Goal: Find specific page/section: Find specific page/section

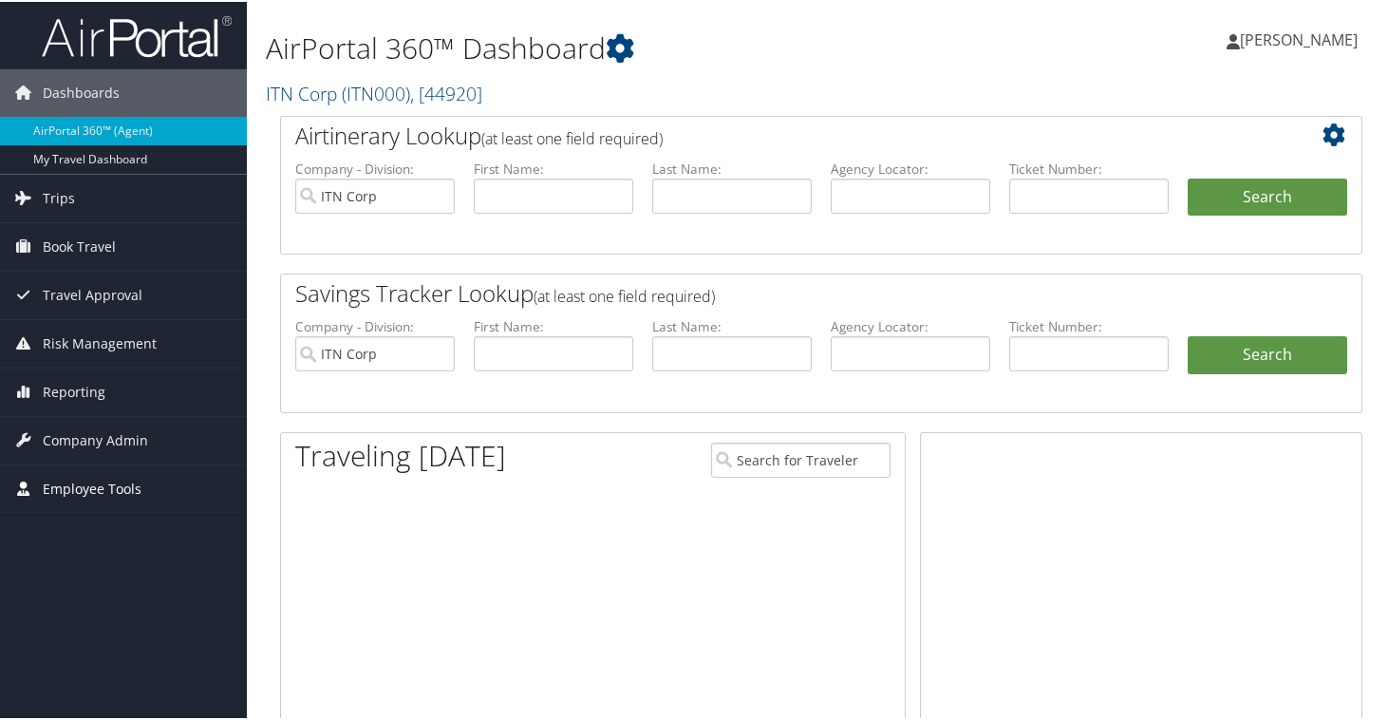
click at [86, 483] on span "Employee Tools" at bounding box center [92, 486] width 99 height 47
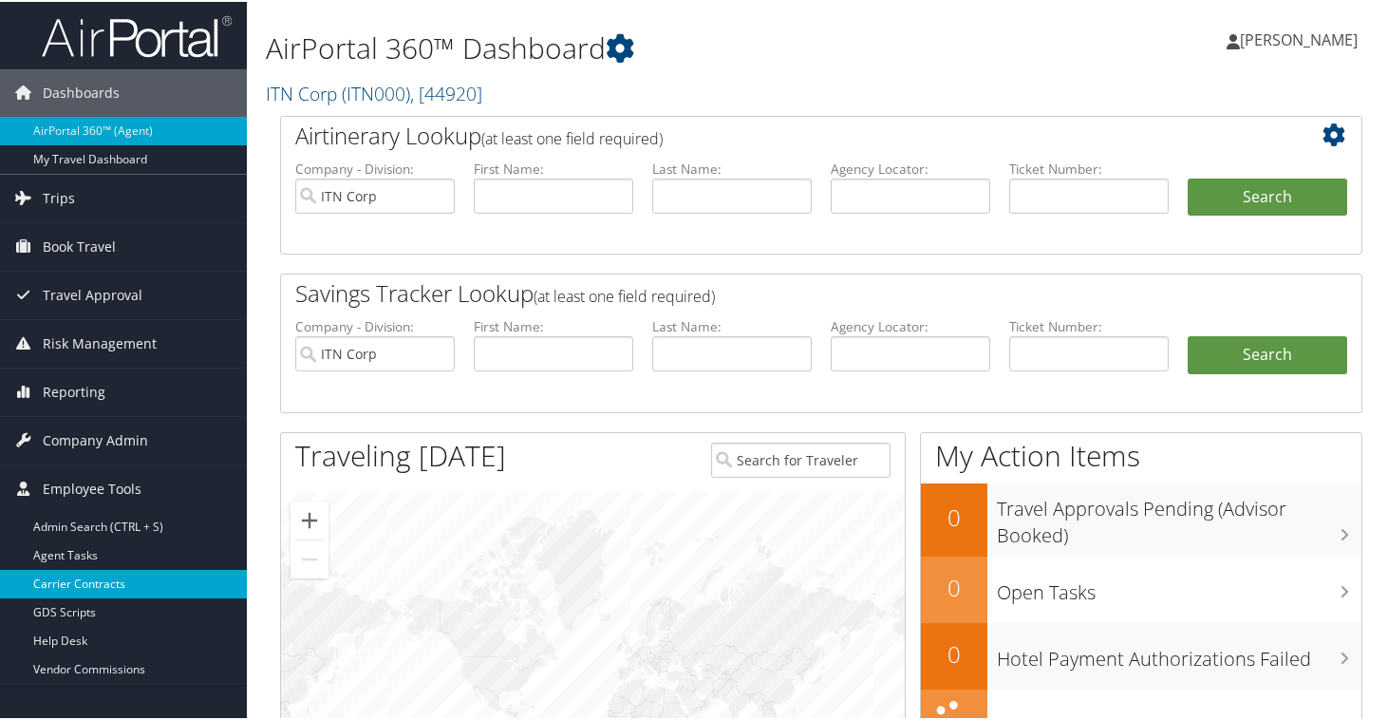
click at [92, 587] on link "Carrier Contracts" at bounding box center [123, 582] width 247 height 28
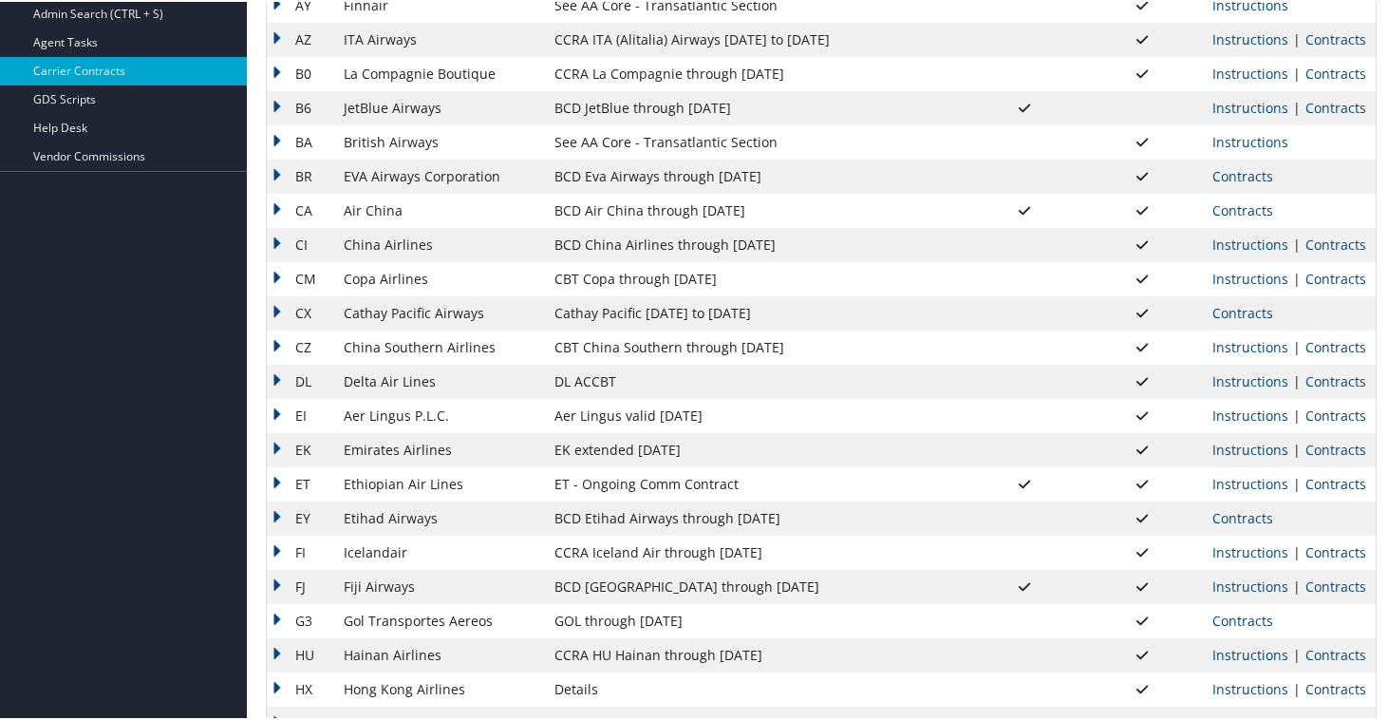
scroll to position [458, 0]
click at [275, 376] on td "DL" at bounding box center [300, 378] width 67 height 34
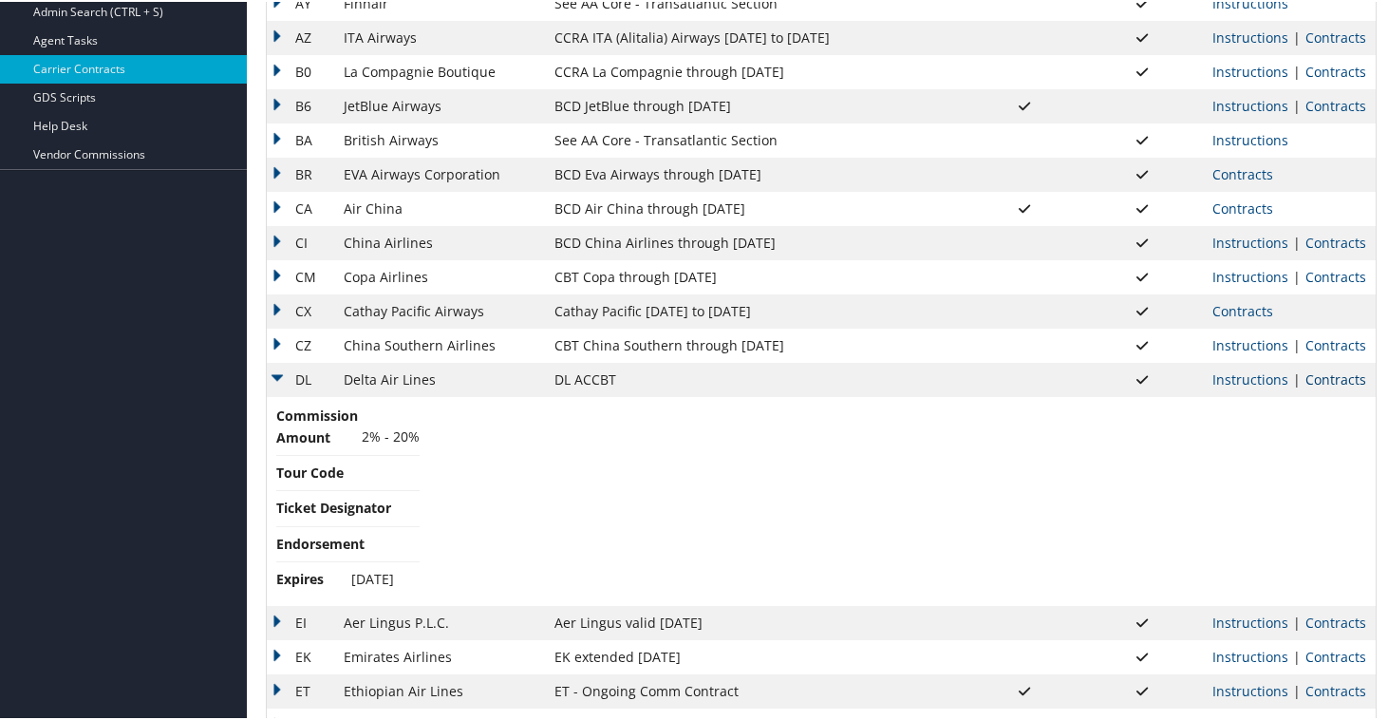
click at [1314, 377] on link "Contracts" at bounding box center [1335, 377] width 61 height 18
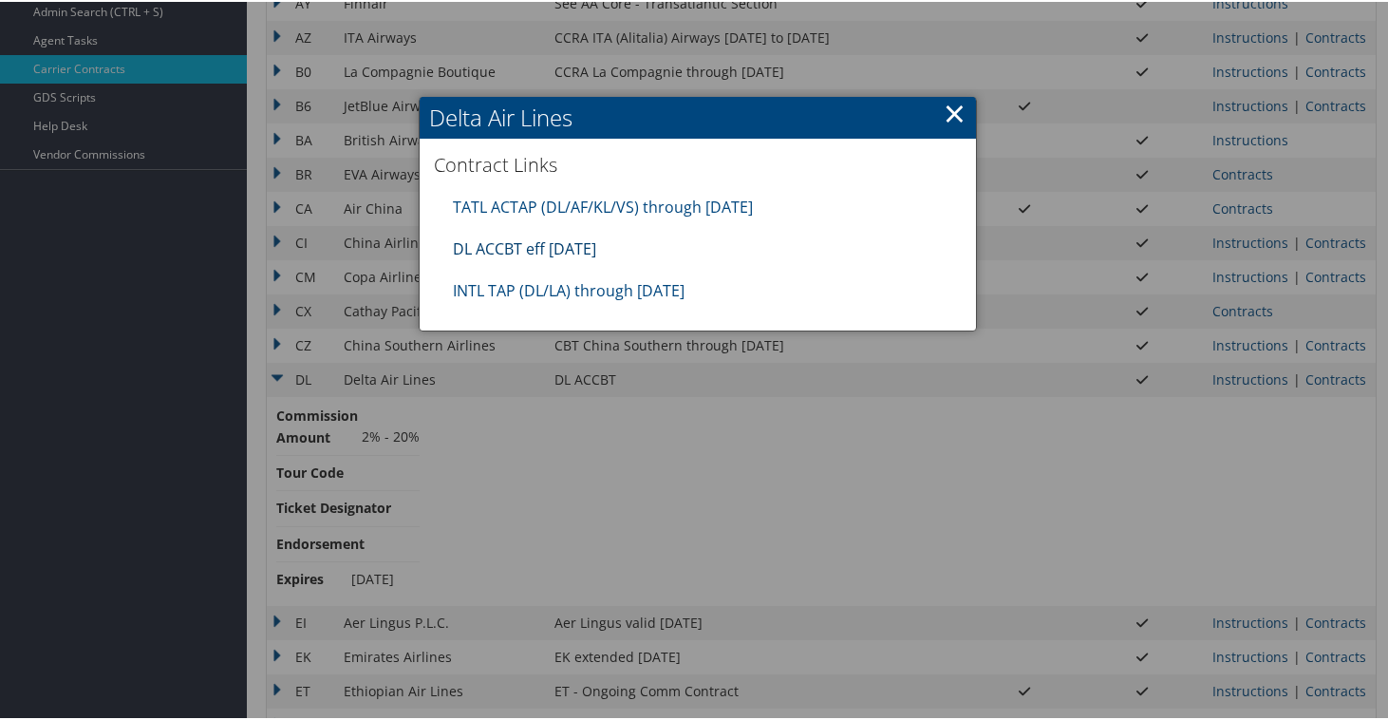
click at [582, 249] on link "DL ACCBT eff [DATE]" at bounding box center [524, 246] width 143 height 21
